Goal: Transaction & Acquisition: Purchase product/service

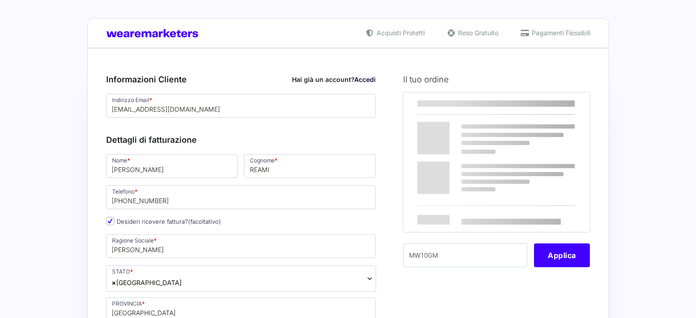
select select "ES"
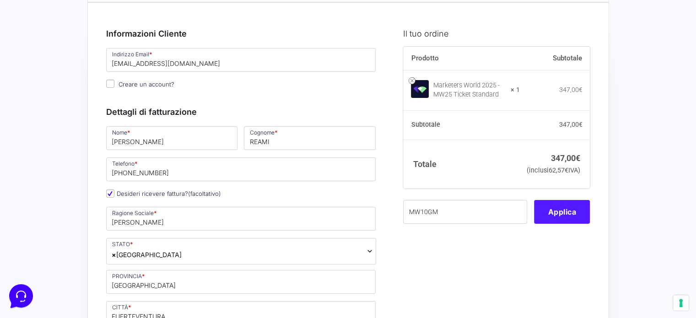
click at [570, 224] on button "Applica" at bounding box center [562, 212] width 56 height 24
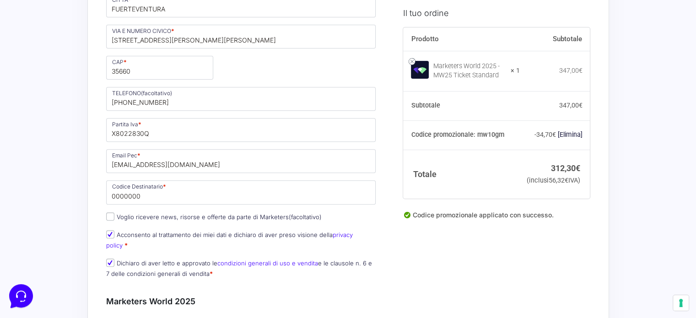
scroll to position [366, 0]
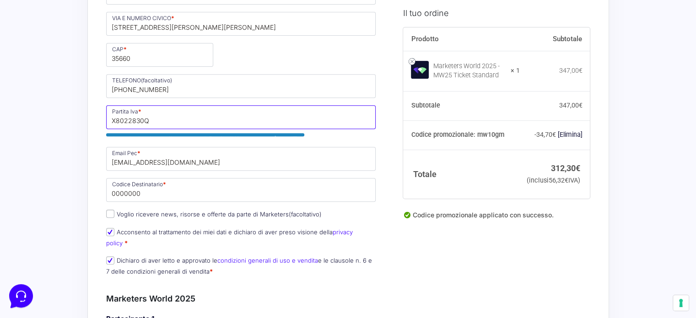
click at [188, 123] on input "X8022830Q" at bounding box center [241, 117] width 270 height 24
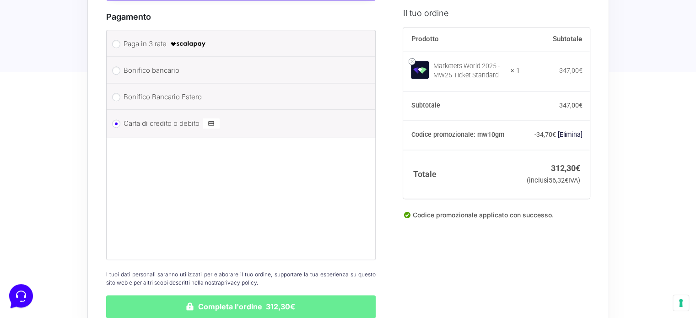
scroll to position [1235, 0]
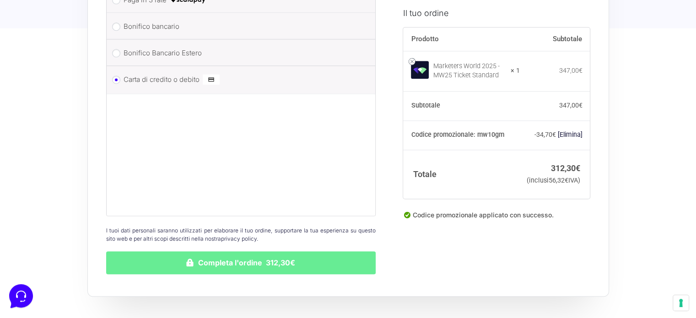
type input "ESX8022830Q"
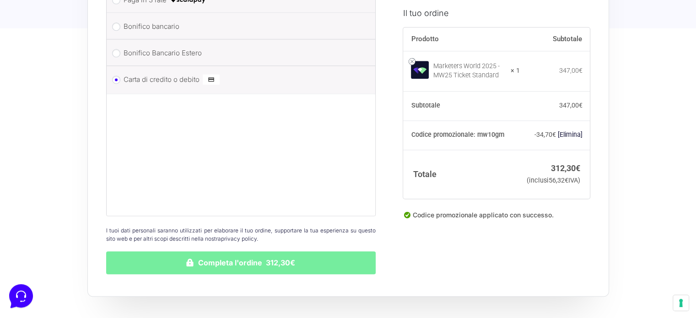
click at [266, 253] on button "Completa l'ordine 312,30€" at bounding box center [241, 262] width 270 height 23
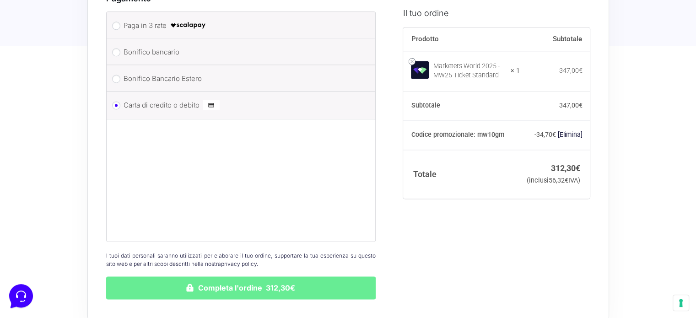
scroll to position [1339, 0]
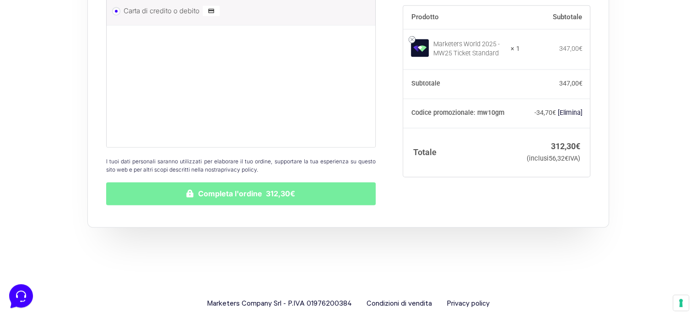
click at [280, 182] on button "Completa l'ordine 312,30€" at bounding box center [241, 193] width 270 height 23
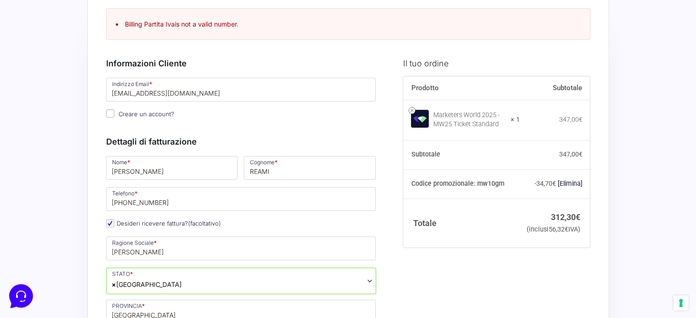
scroll to position [0, 0]
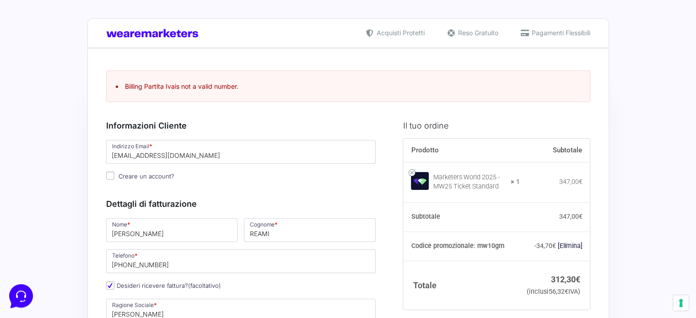
click at [109, 177] on input "Creare un account?" at bounding box center [110, 175] width 8 height 8
checkbox input "true"
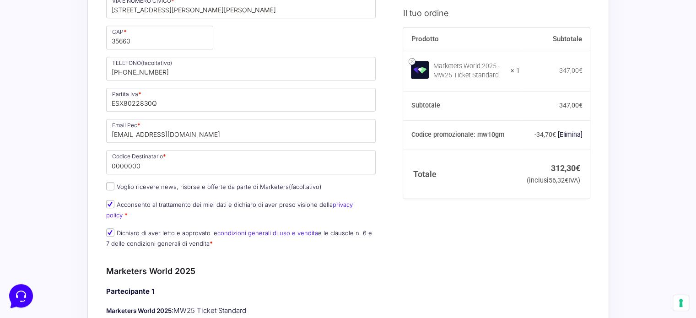
scroll to position [457, 0]
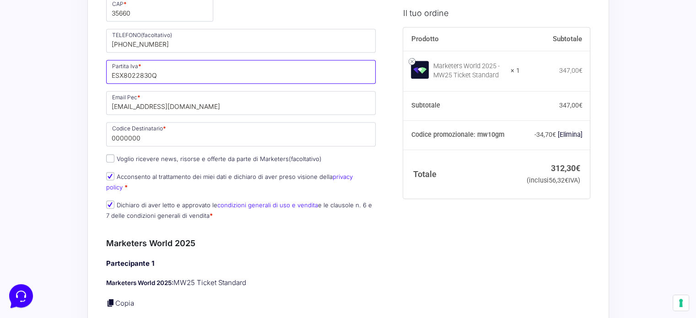
click at [210, 77] on input "ESX8022830Q" at bounding box center [241, 72] width 270 height 24
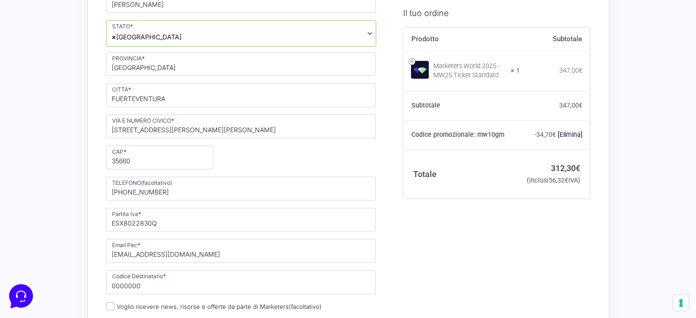
scroll to position [366, 0]
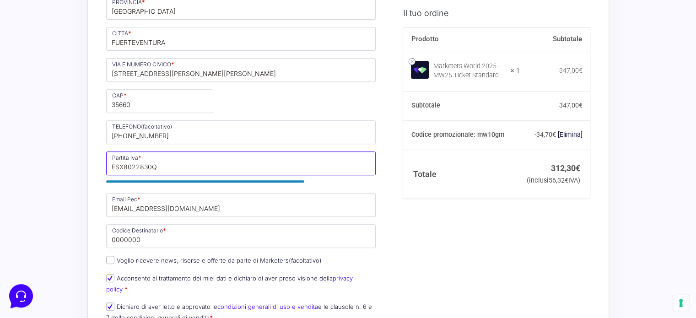
drag, startPoint x: 119, startPoint y: 166, endPoint x: 71, endPoint y: 157, distance: 49.0
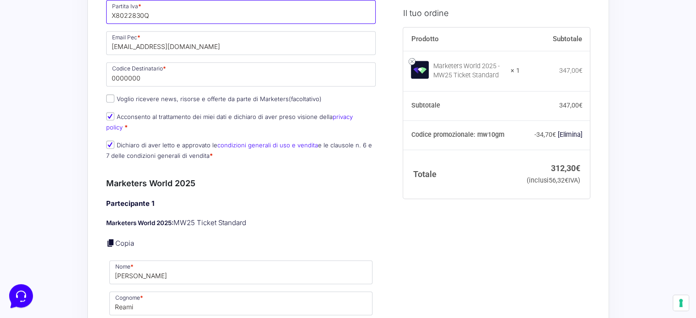
scroll to position [457, 0]
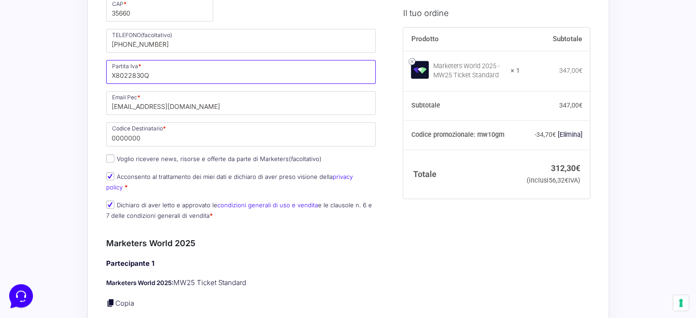
type input "X8022830Q"
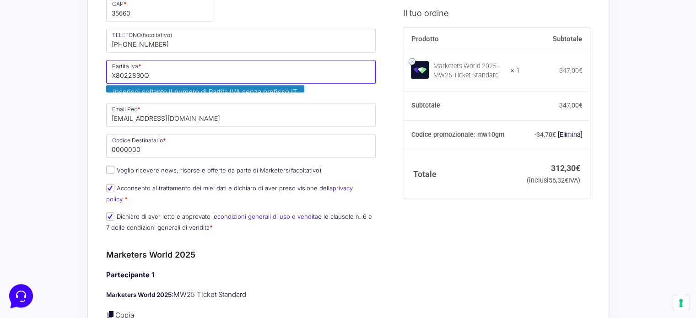
click at [196, 72] on input "X8022830Q" at bounding box center [241, 72] width 270 height 24
